Goal: Information Seeking & Learning: Learn about a topic

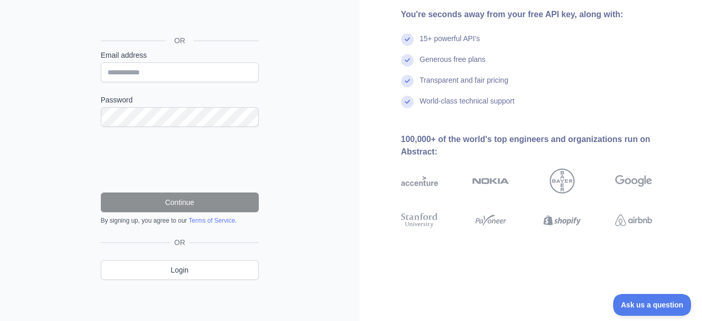
scroll to position [52, 0]
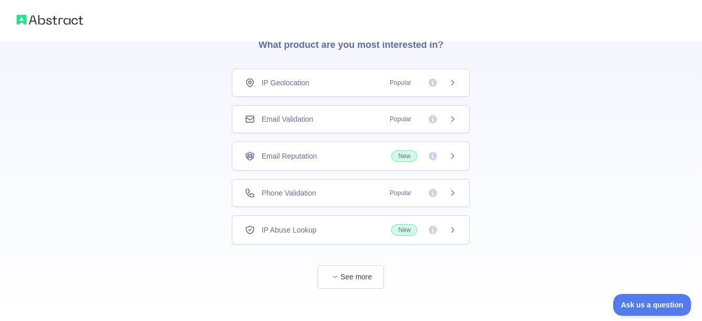
click at [452, 123] on icon at bounding box center [452, 119] width 8 height 8
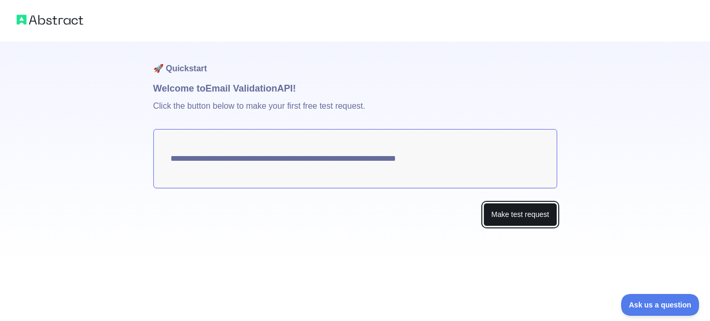
click at [507, 218] on button "Make test request" at bounding box center [519, 214] width 73 height 23
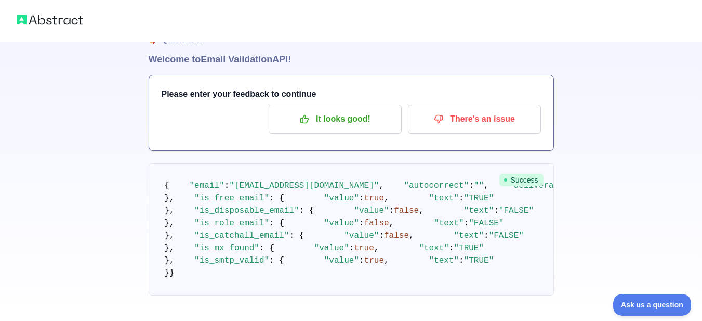
scroll to position [29, 0]
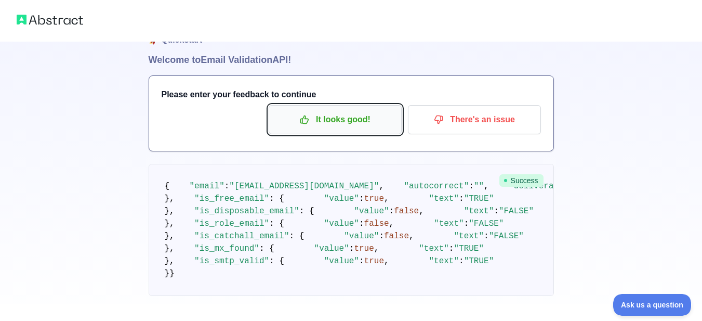
click at [356, 116] on p "It looks good!" at bounding box center [334, 120] width 117 height 18
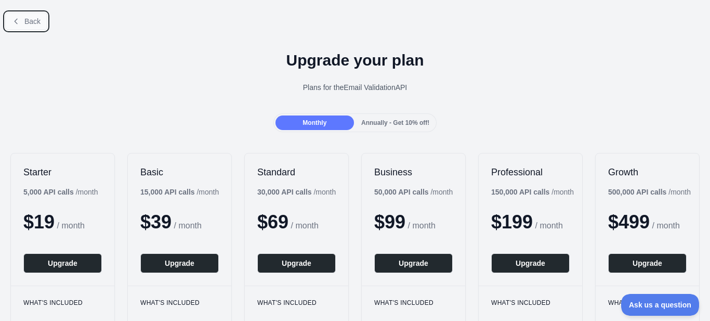
click at [28, 22] on span "Back" at bounding box center [32, 21] width 16 height 8
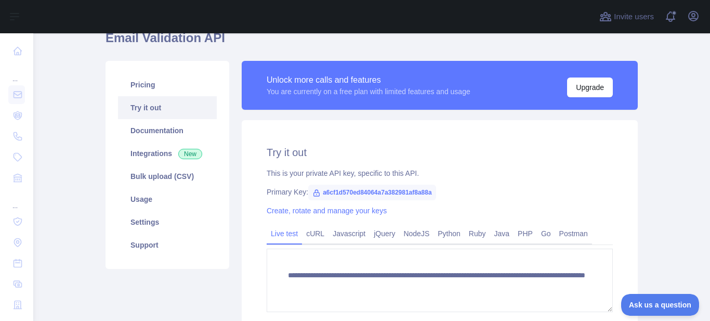
scroll to position [51, 0]
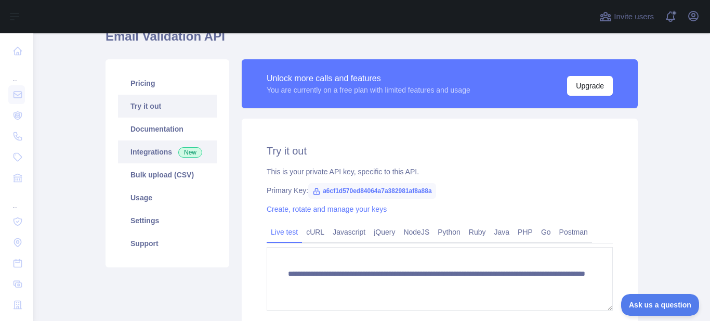
click at [148, 150] on link "Integrations New" at bounding box center [167, 151] width 99 height 23
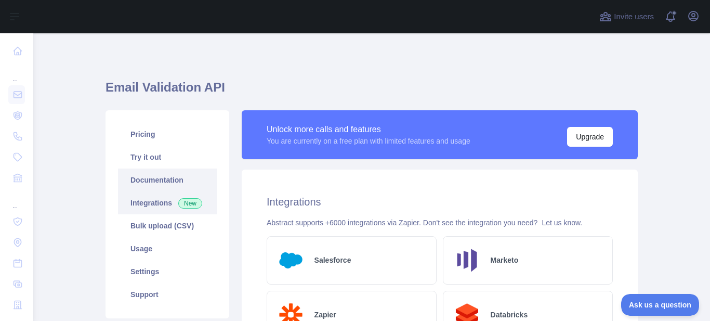
scroll to position [37, 0]
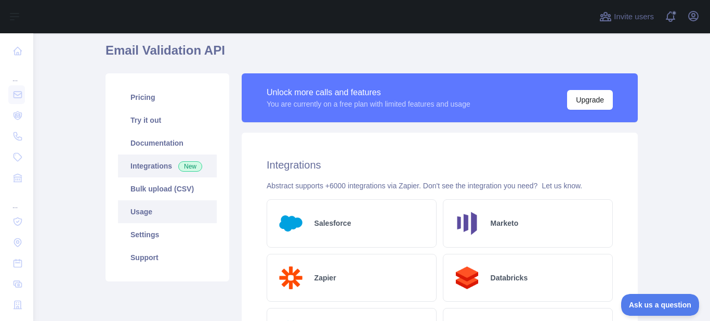
click at [145, 206] on link "Usage" at bounding box center [167, 211] width 99 height 23
